Goal: Information Seeking & Learning: Learn about a topic

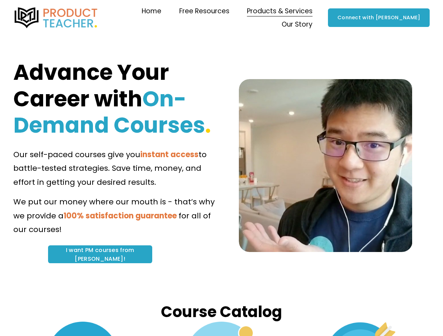
click at [209, 168] on span "to battle-tested strategies. Save time, money, and effort in getting your desir…" at bounding box center [110, 168] width 195 height 39
